Goal: Find specific page/section: Find specific page/section

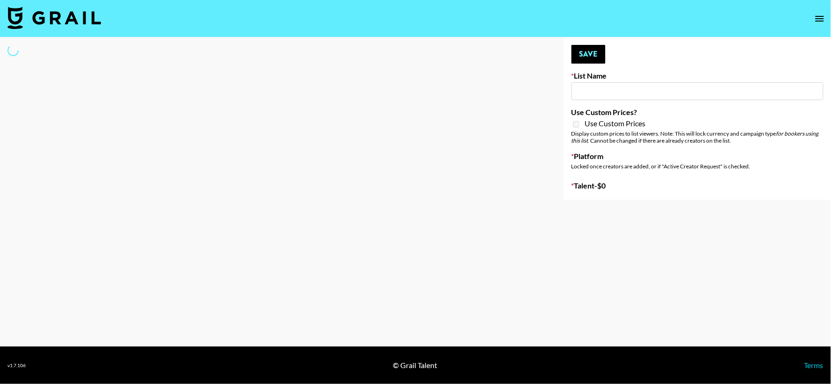
type input "Who Did The Body"
select select "Song"
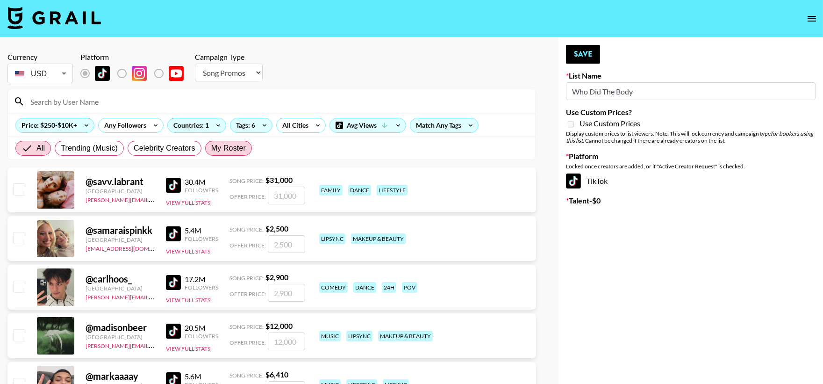
click at [238, 150] on span "My Roster" at bounding box center [228, 148] width 35 height 11
click at [211, 148] on input "My Roster" at bounding box center [211, 148] width 0 height 0
radio input "true"
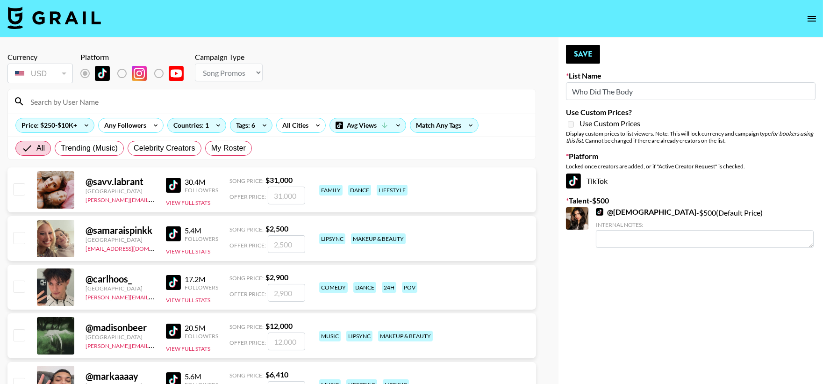
radio input "true"
click at [239, 149] on span "My Roster" at bounding box center [228, 148] width 35 height 11
click at [211, 148] on input "My Roster" at bounding box center [211, 148] width 0 height 0
radio input "true"
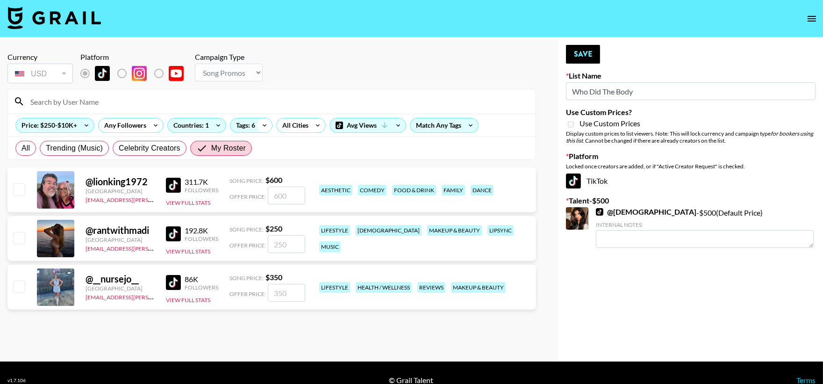
click at [260, 121] on icon at bounding box center [264, 125] width 15 height 14
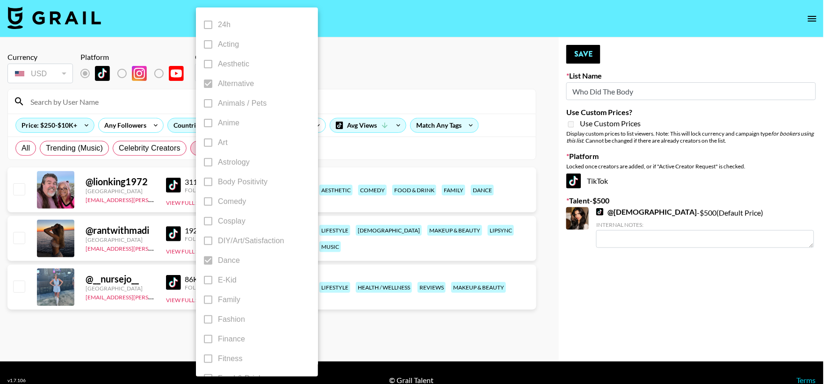
radio input "true"
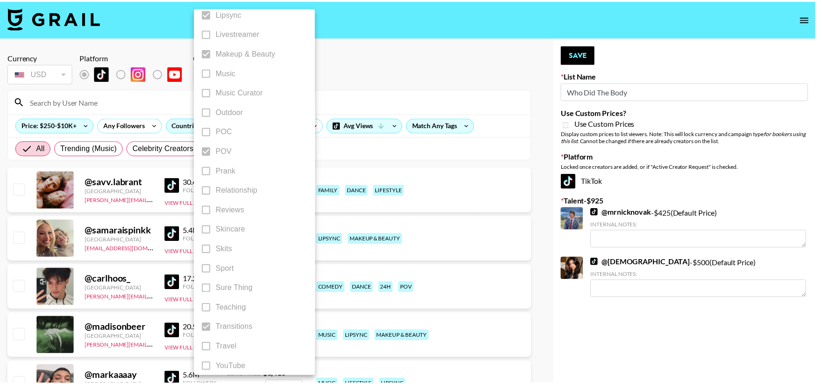
scroll to position [510, 0]
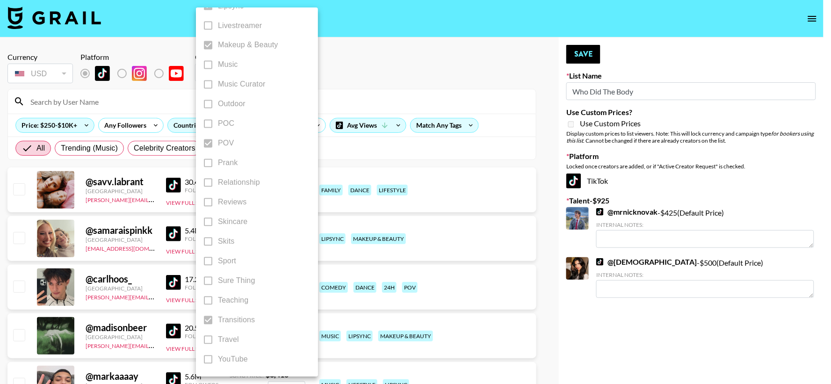
click at [455, 57] on div at bounding box center [415, 192] width 831 height 384
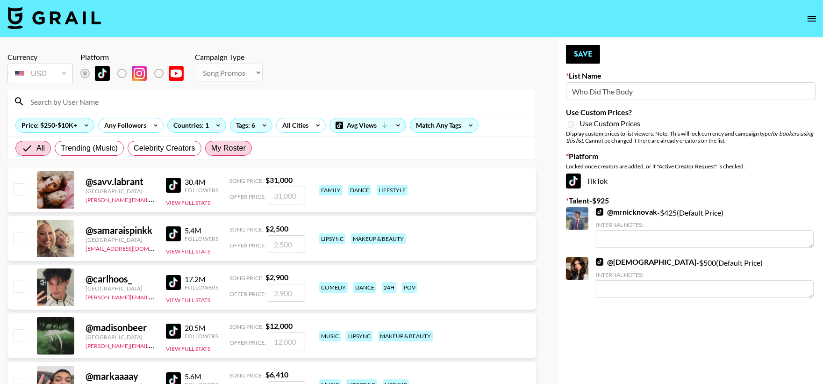
click at [234, 145] on span "My Roster" at bounding box center [228, 148] width 35 height 11
click at [211, 148] on input "My Roster" at bounding box center [211, 148] width 0 height 0
radio input "true"
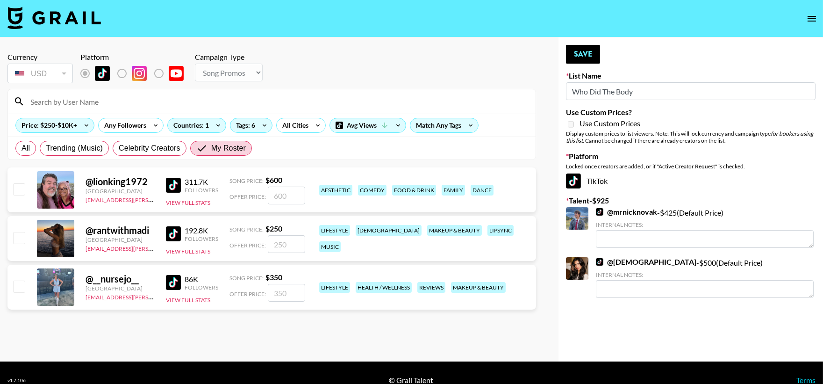
radio input "true"
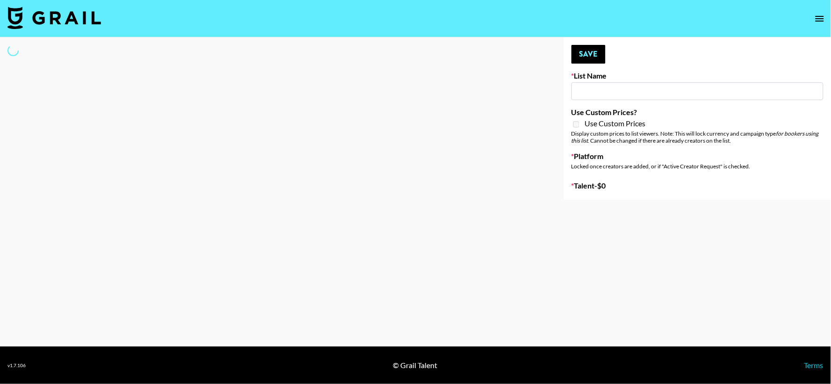
type input "Who Did The Body"
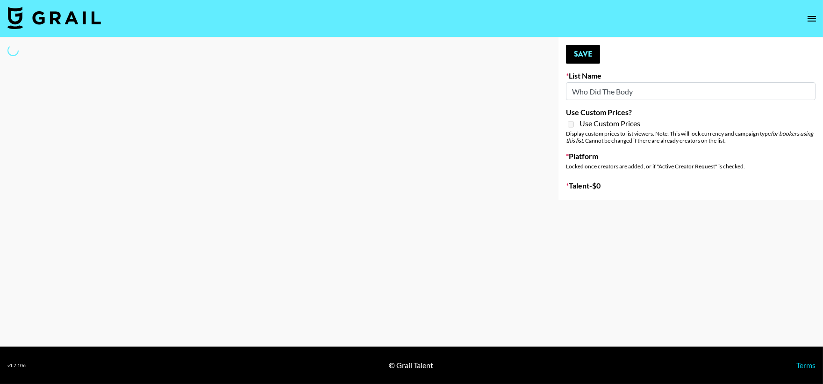
select select "Song"
